Goal: Find contact information: Find contact information

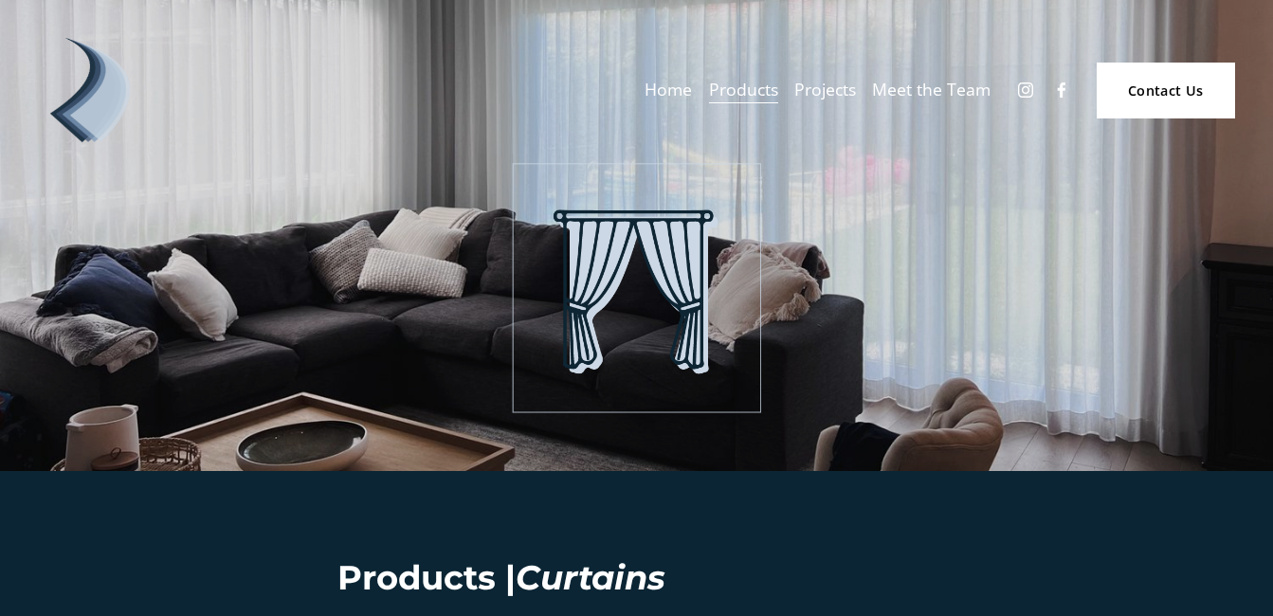
click at [941, 84] on link "Meet the Team" at bounding box center [931, 90] width 119 height 33
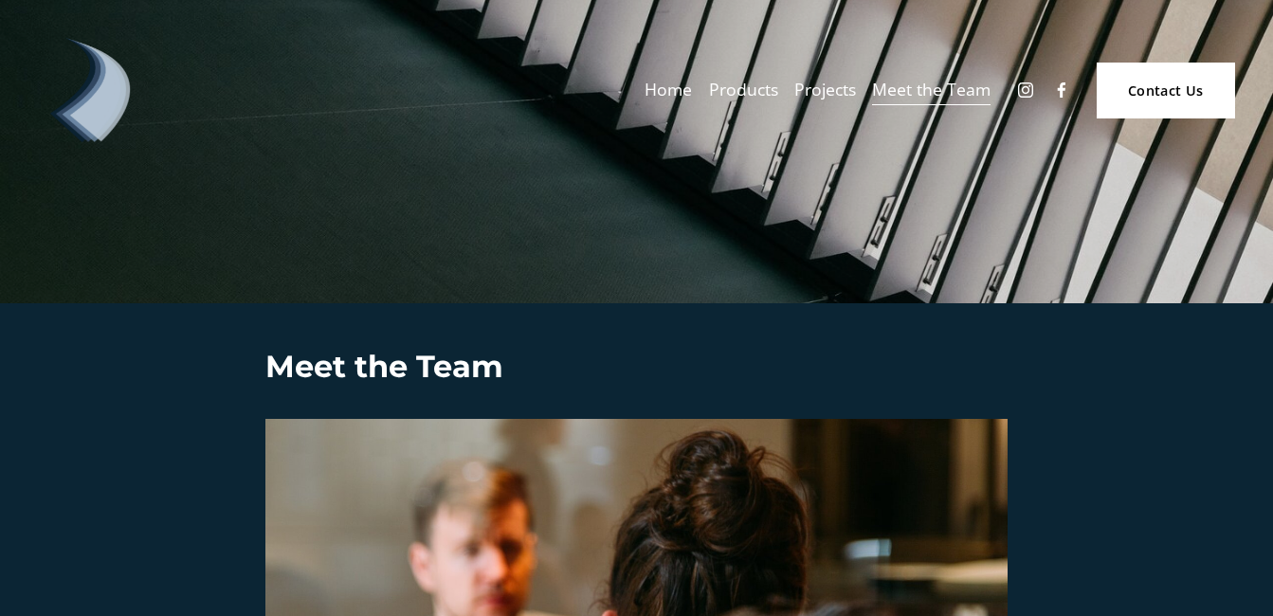
click at [1185, 96] on link "Contact Us" at bounding box center [1166, 91] width 138 height 56
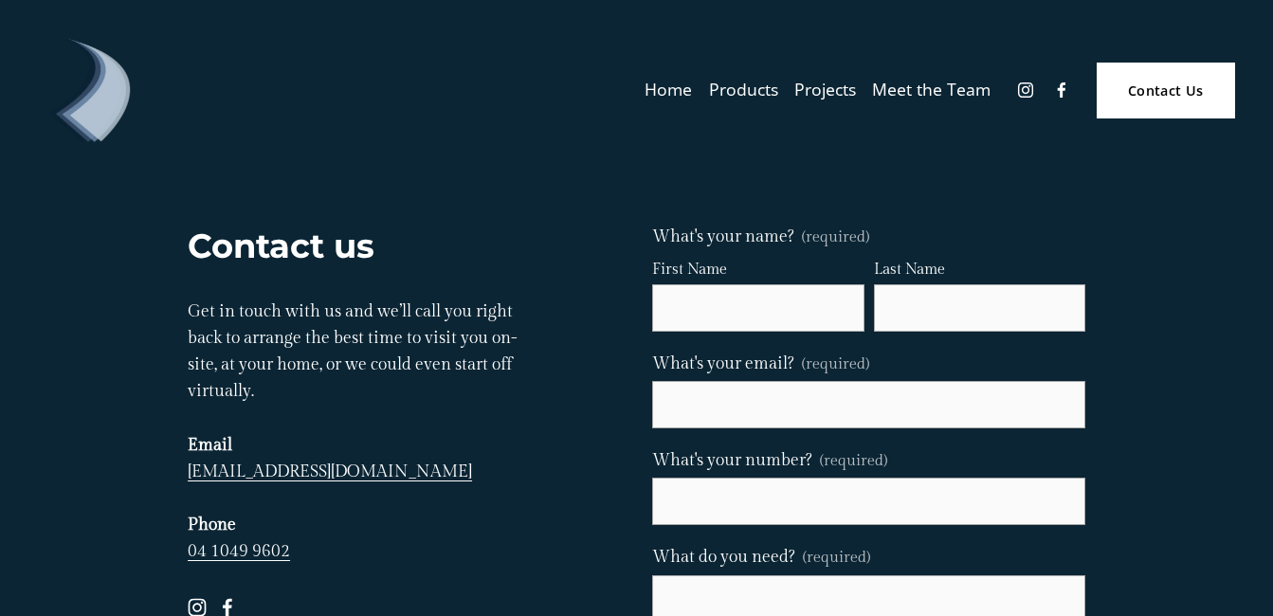
click at [936, 94] on link "Meet the Team" at bounding box center [931, 90] width 119 height 33
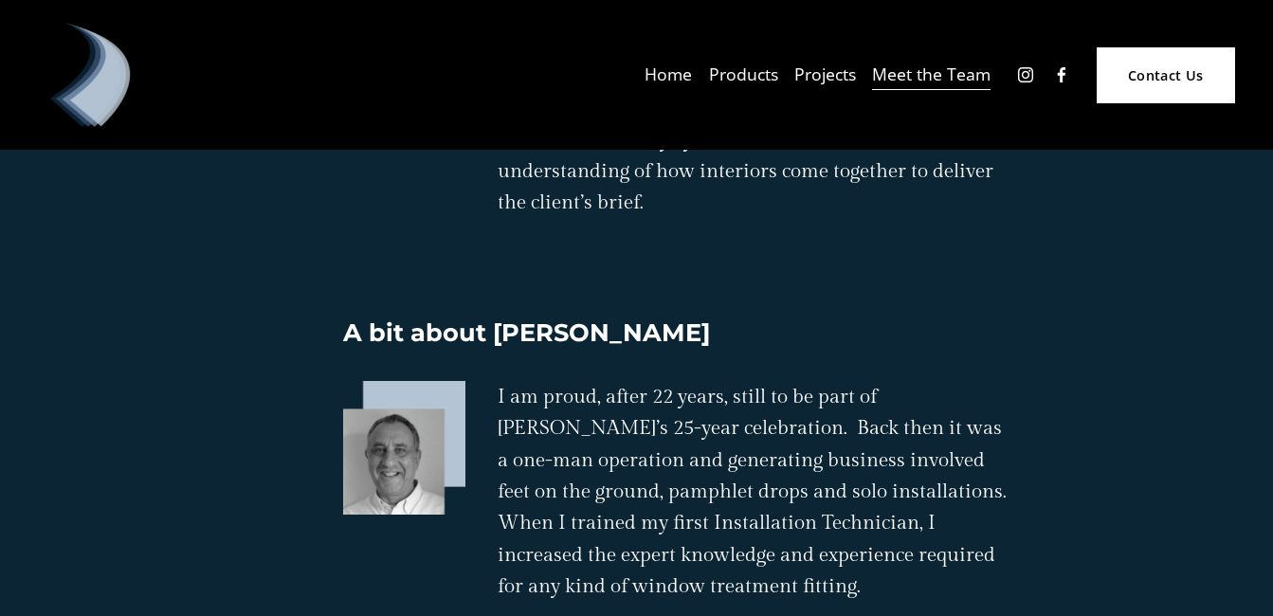
scroll to position [2465, 0]
